Goal: Find specific page/section: Find specific page/section

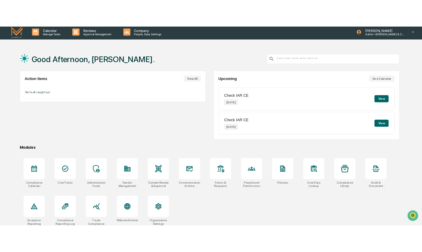
scroll to position [2, 0]
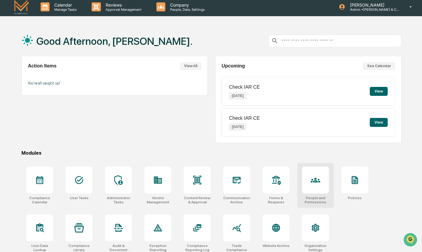
click at [321, 185] on div at bounding box center [315, 179] width 27 height 27
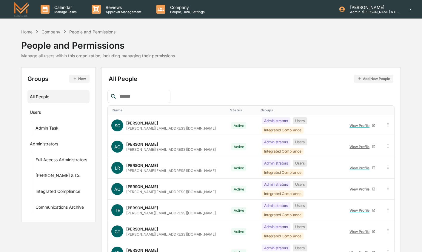
click at [129, 95] on input "text" at bounding box center [142, 96] width 51 height 8
type input "***"
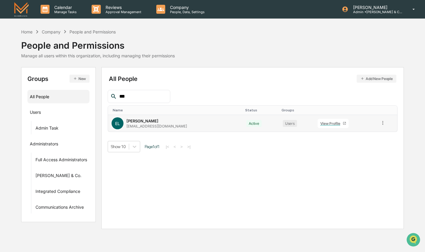
click at [320, 125] on div "View Profile" at bounding box center [331, 123] width 22 height 4
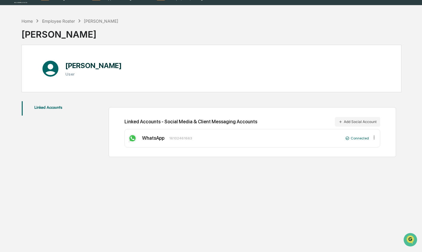
scroll to position [26, 0]
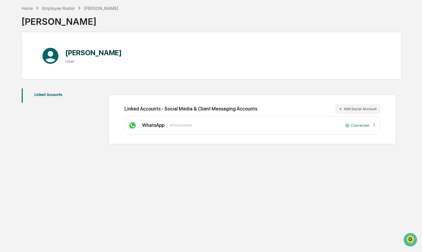
click at [122, 125] on div "Linked Accounts - Social Media & Client Messaging Accounts Add Social Account W…" at bounding box center [252, 119] width 287 height 50
